Goal: Transaction & Acquisition: Download file/media

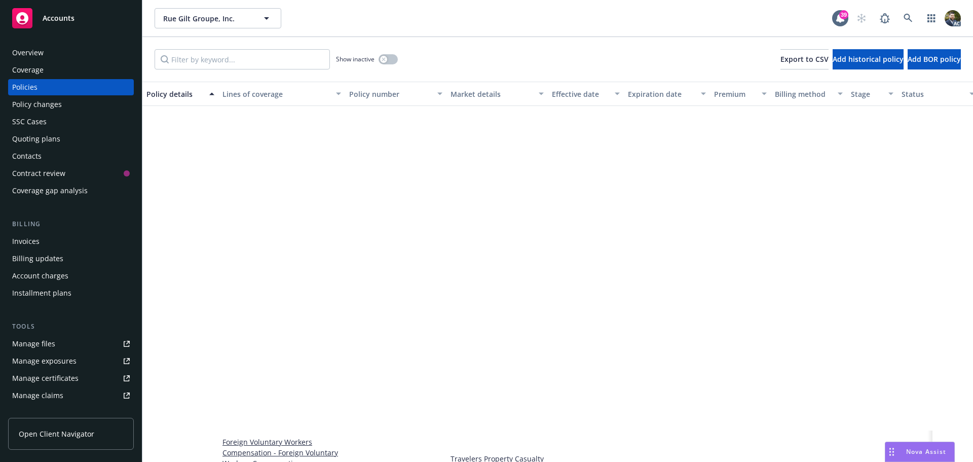
scroll to position [373, 0]
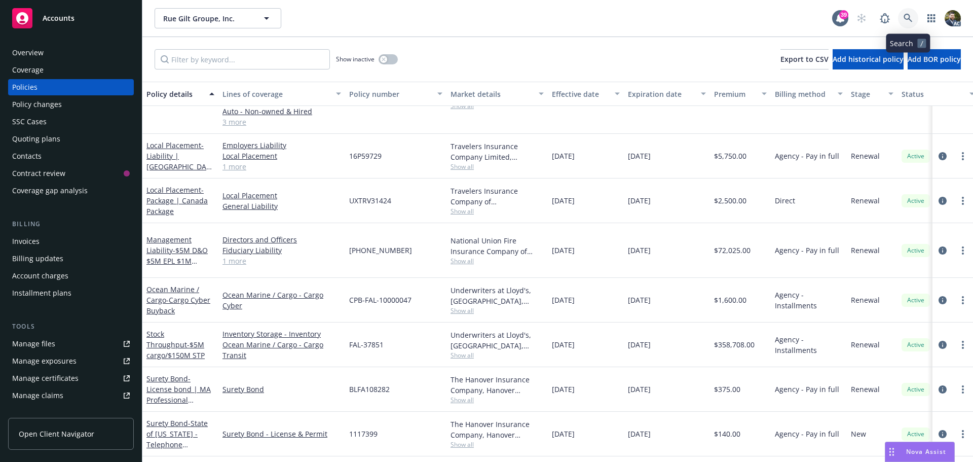
click at [909, 22] on icon at bounding box center [908, 18] width 9 height 9
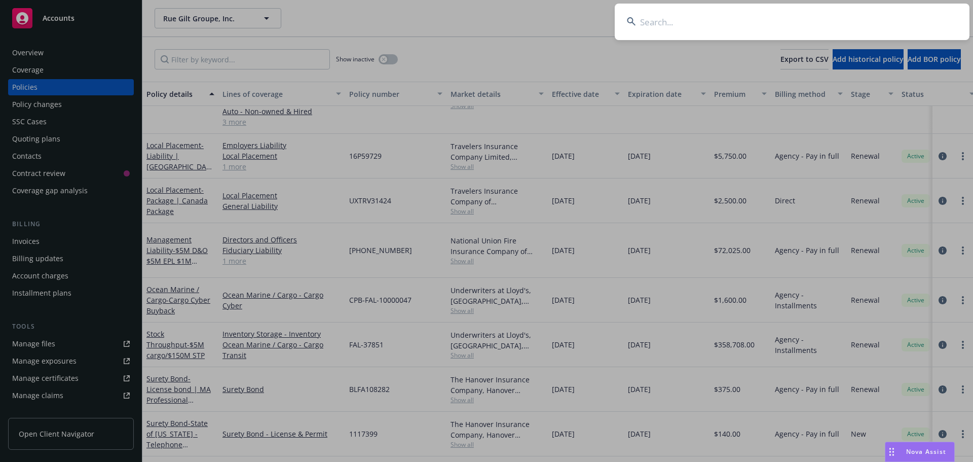
click at [873, 23] on input at bounding box center [792, 22] width 355 height 36
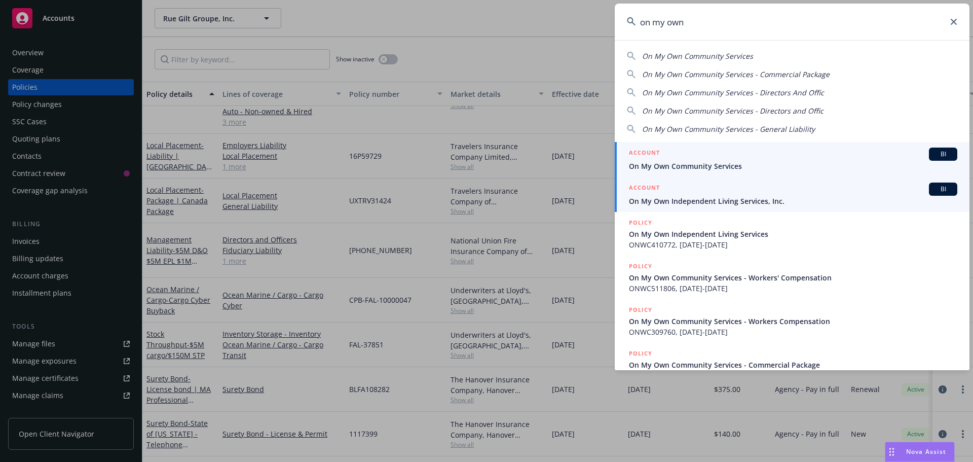
type input "on my own"
click at [825, 188] on div "ACCOUNT BI" at bounding box center [793, 188] width 328 height 13
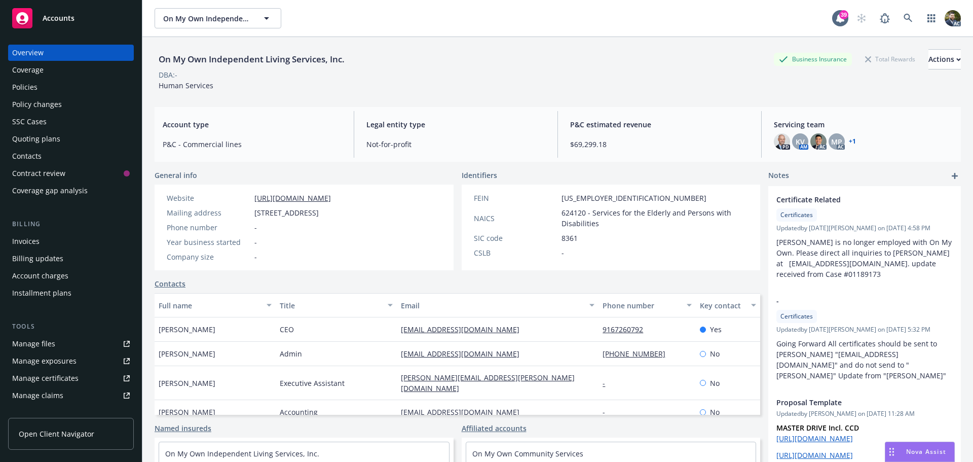
click at [39, 83] on div "Policies" at bounding box center [71, 87] width 118 height 16
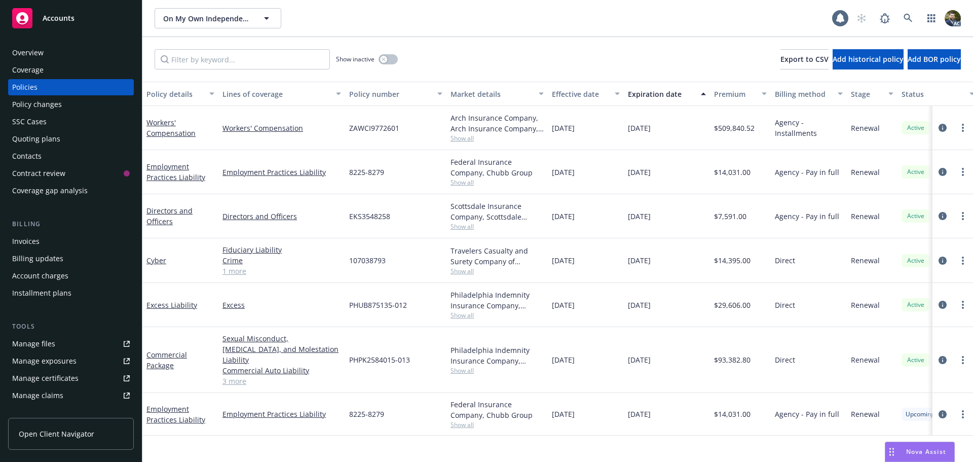
click at [181, 97] on div "Policy details" at bounding box center [174, 94] width 57 height 11
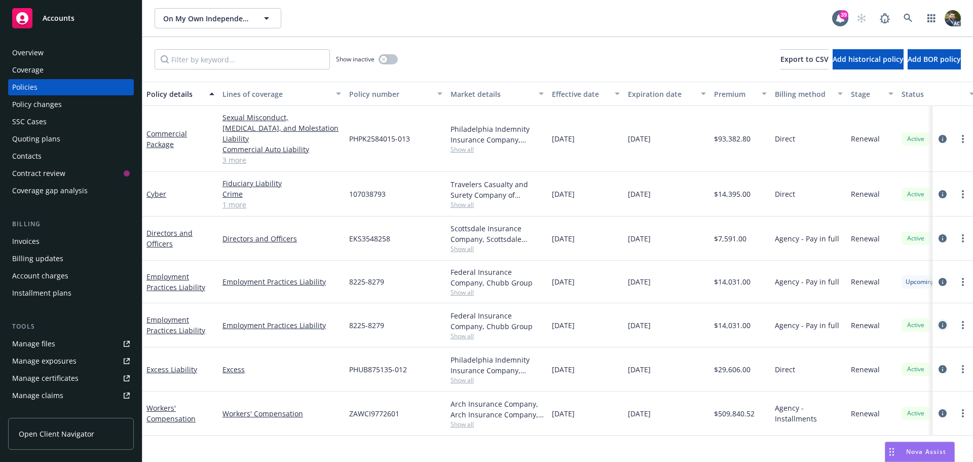
click at [942, 321] on icon "circleInformation" at bounding box center [943, 325] width 8 height 8
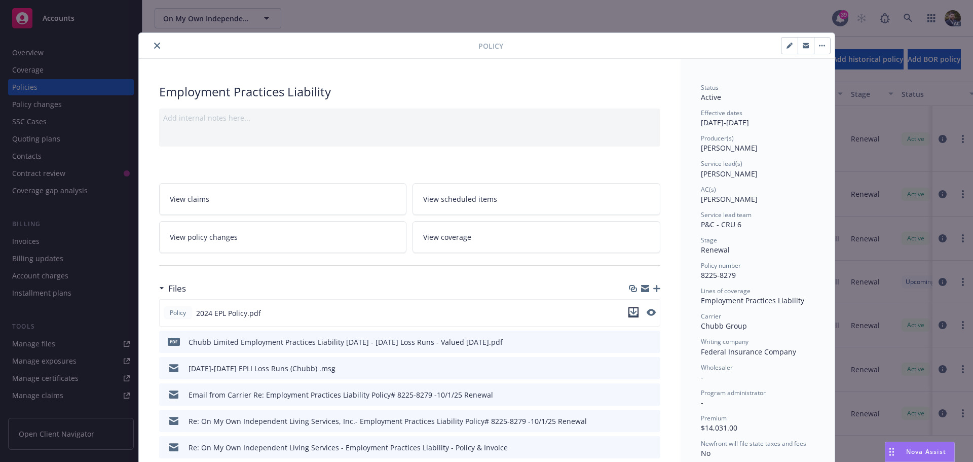
click at [630, 311] on icon "download file" at bounding box center [633, 311] width 7 height 6
click at [157, 42] on button "close" at bounding box center [157, 46] width 12 height 12
